Goal: Check status: Check status

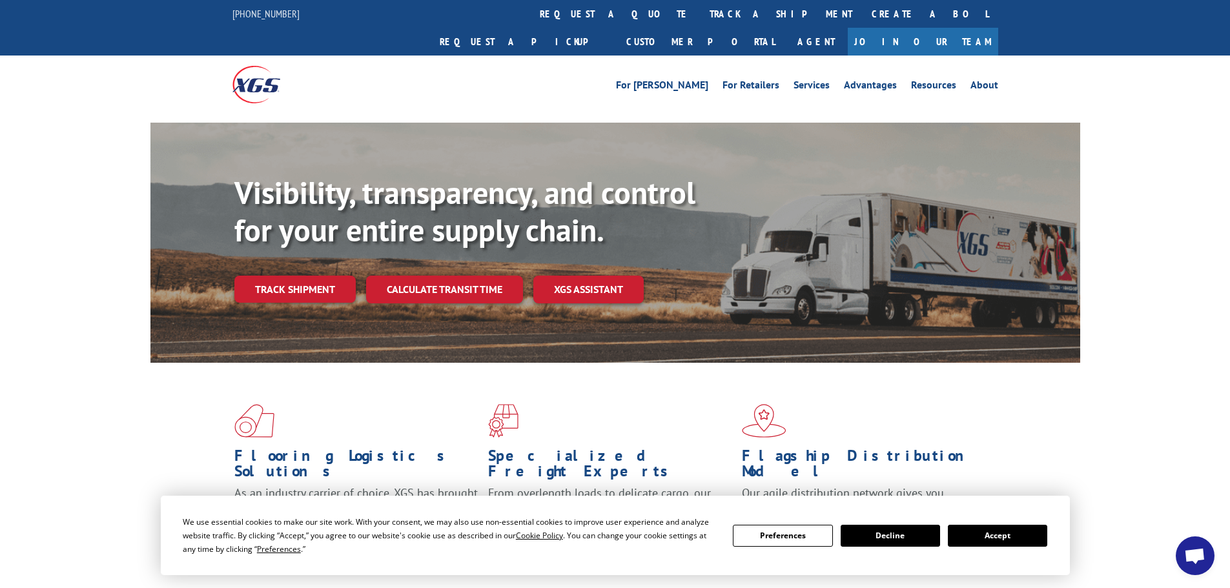
click at [290, 276] on link "Track shipment" at bounding box center [294, 289] width 121 height 27
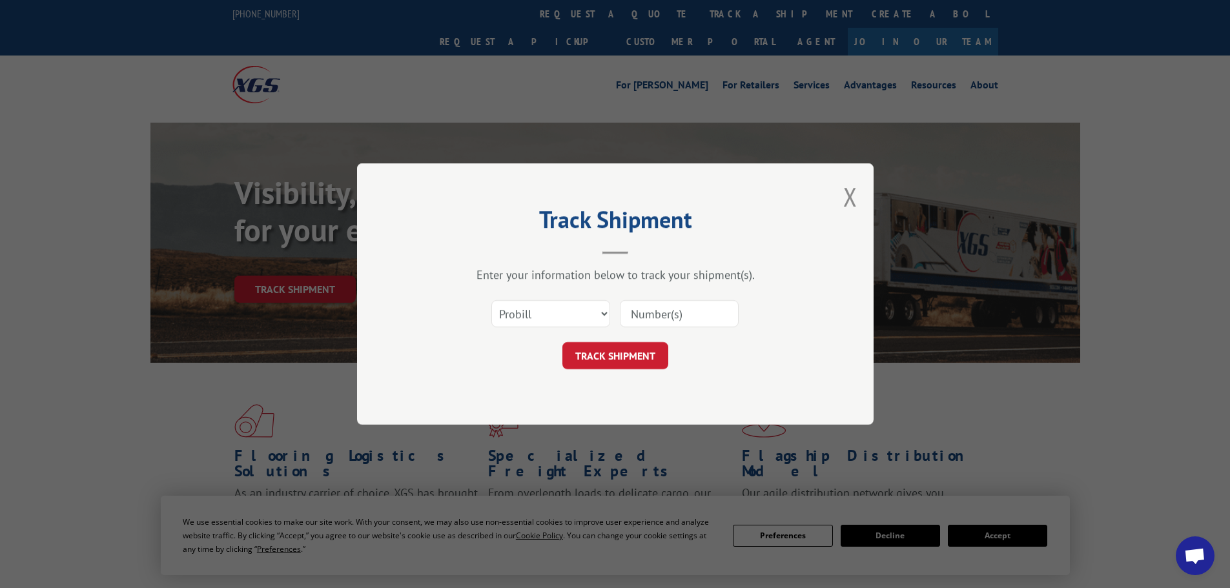
click at [653, 305] on input at bounding box center [679, 313] width 119 height 27
paste input "2870761"
type input "2870761"
click at [622, 360] on button "TRACK SHIPMENT" at bounding box center [615, 355] width 106 height 27
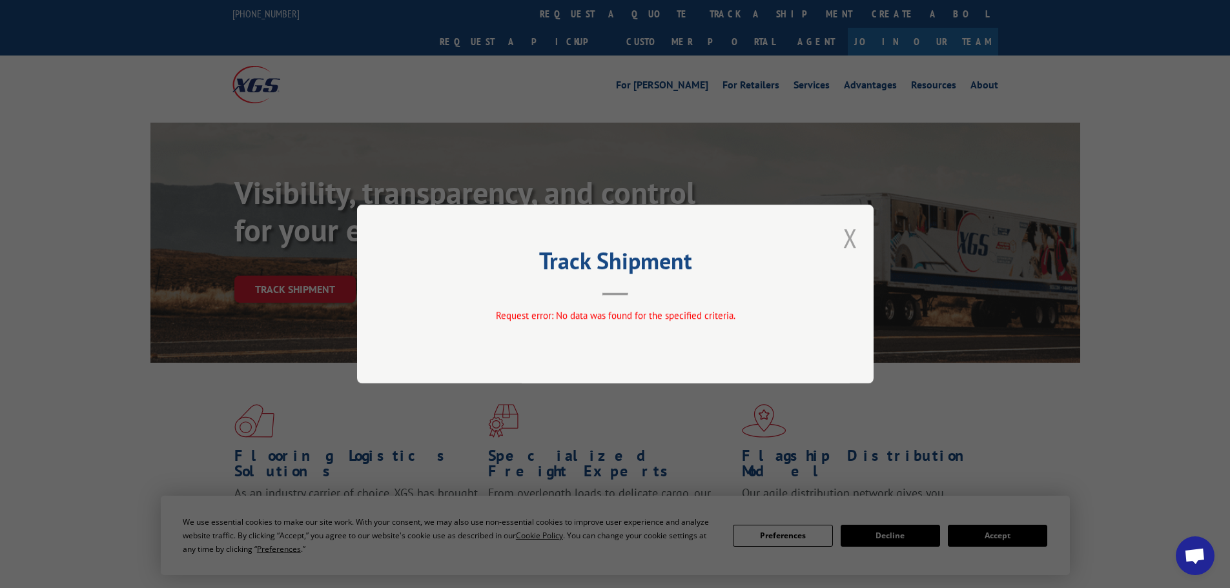
click at [848, 238] on button "Close modal" at bounding box center [850, 238] width 14 height 34
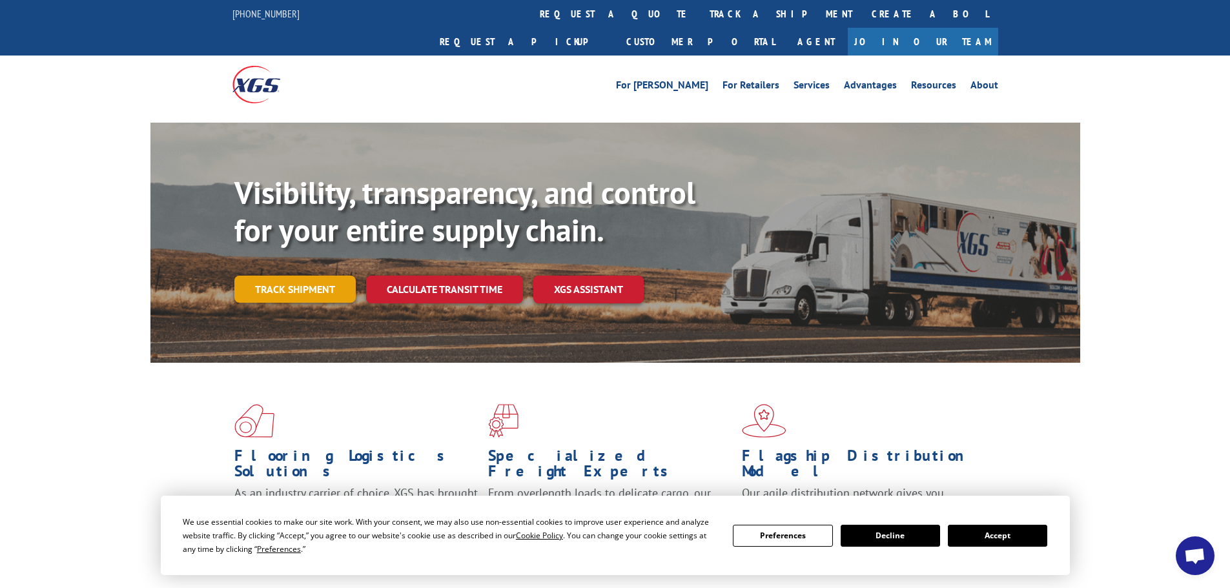
click at [309, 276] on link "Track shipment" at bounding box center [294, 289] width 121 height 27
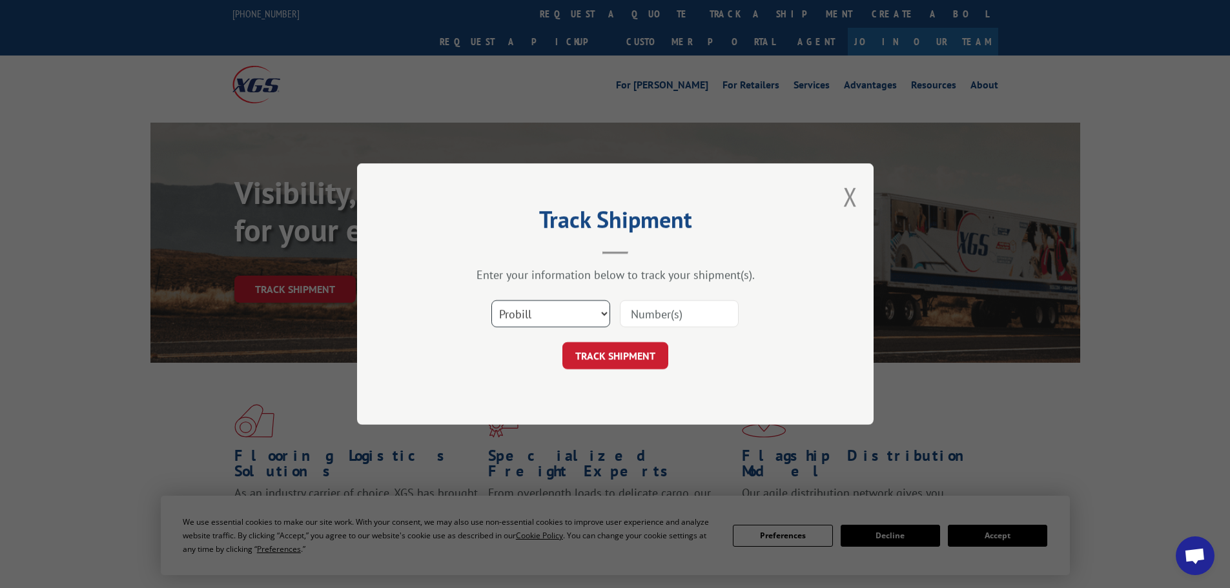
click at [563, 323] on select "Select category... Probill BOL PO" at bounding box center [550, 313] width 119 height 27
select select "bol"
click at [491, 300] on select "Select category... Probill BOL PO" at bounding box center [550, 313] width 119 height 27
click at [680, 309] on input at bounding box center [679, 313] width 119 height 27
paste input "2870761"
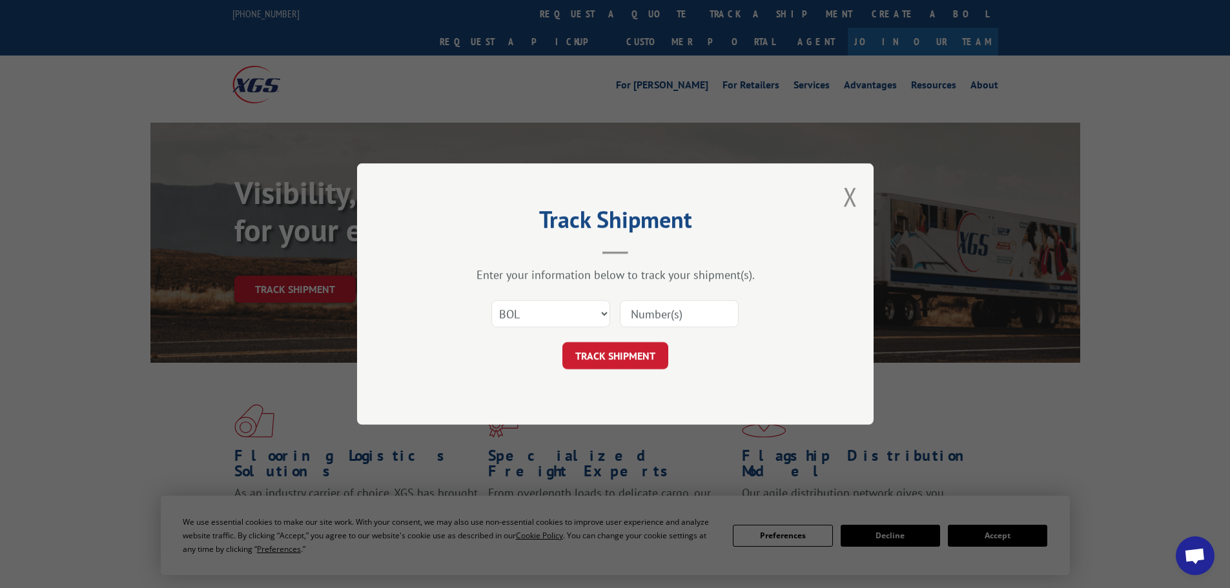
type input "2870761"
click button "TRACK SHIPMENT" at bounding box center [615, 355] width 106 height 27
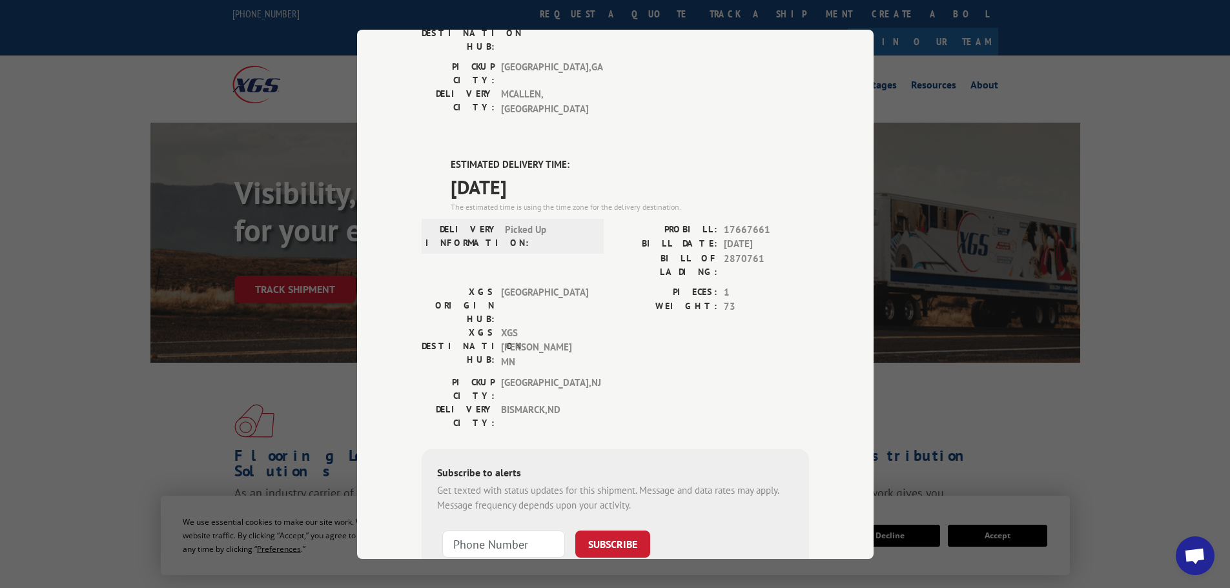
scroll to position [198, 0]
